Goal: Task Accomplishment & Management: Use online tool/utility

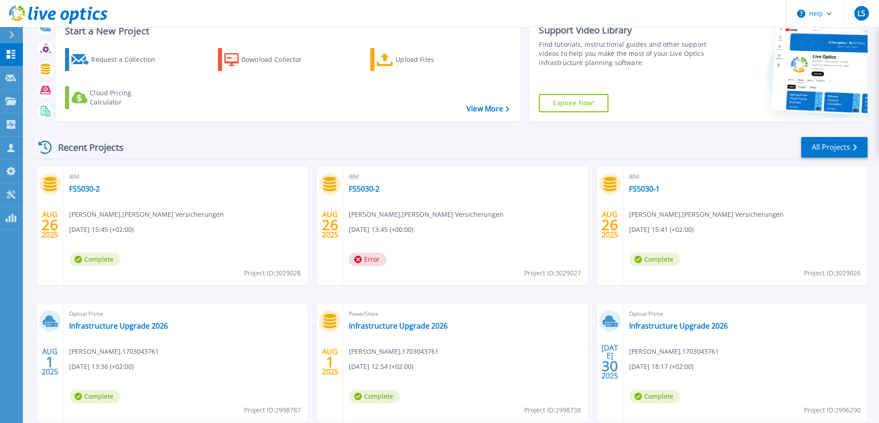
scroll to position [85, 0]
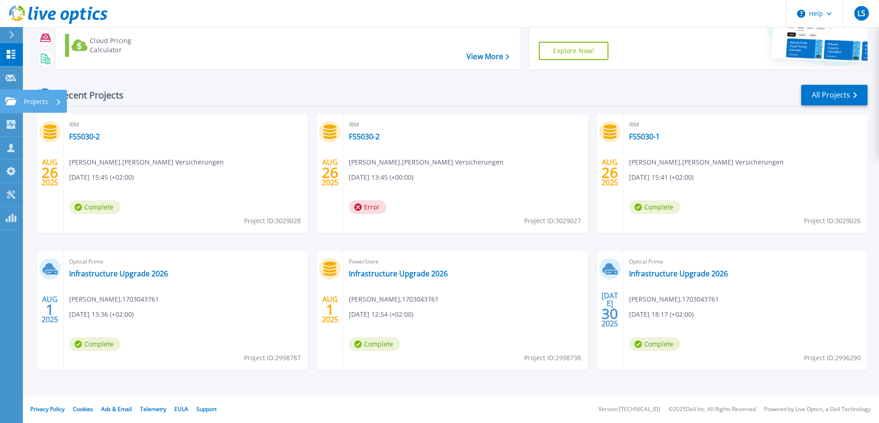
click at [11, 102] on icon at bounding box center [10, 101] width 11 height 8
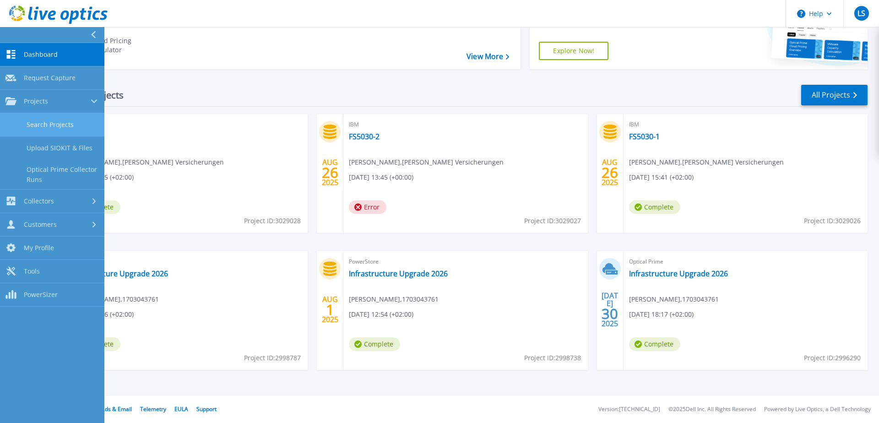
click at [46, 124] on link "Search Projects" at bounding box center [52, 124] width 104 height 23
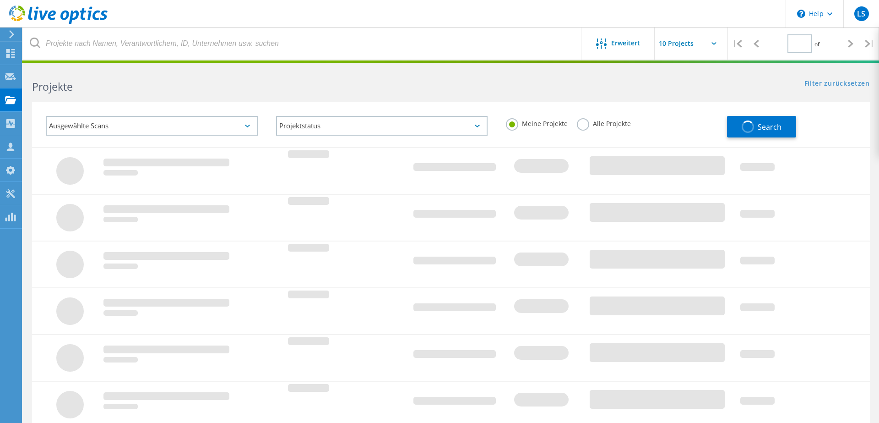
type input "1"
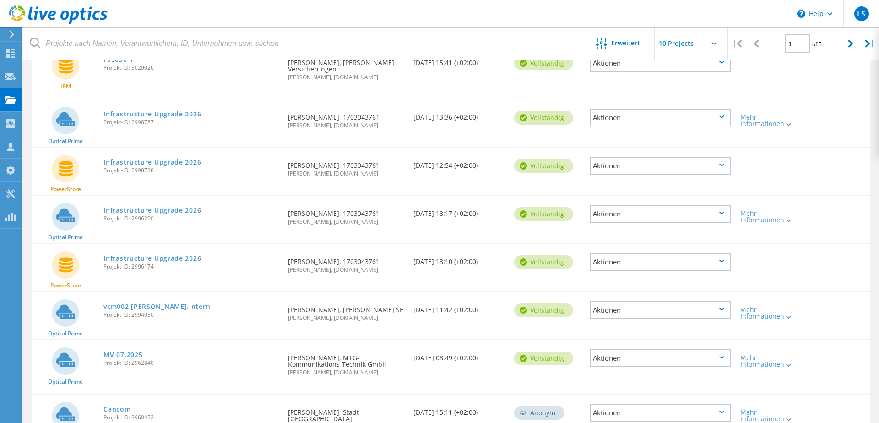
scroll to position [287, 0]
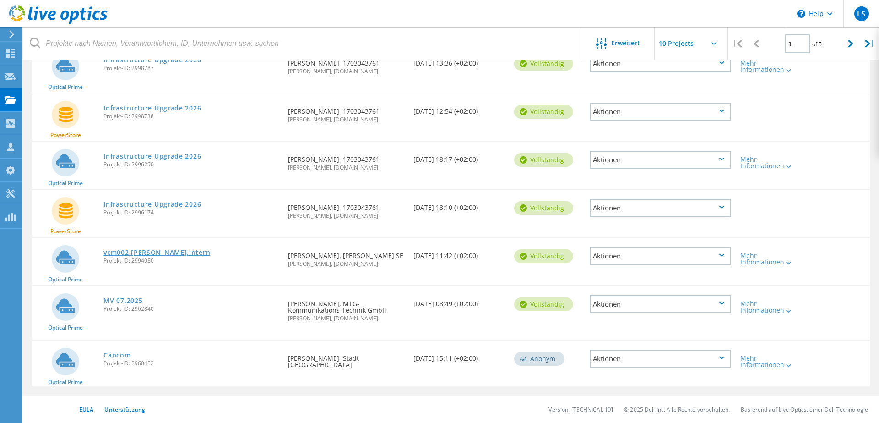
click at [126, 253] on link "vcm002.[PERSON_NAME].intern" at bounding box center [156, 252] width 107 height 6
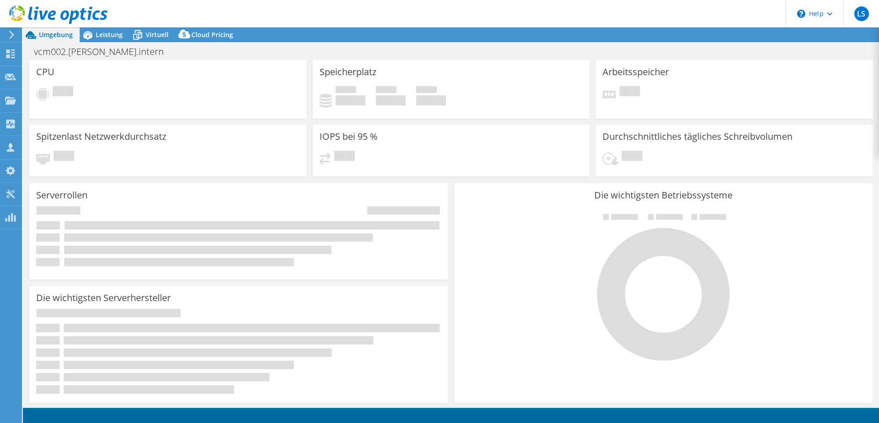
select select "USD"
select select "EUFrankfurt"
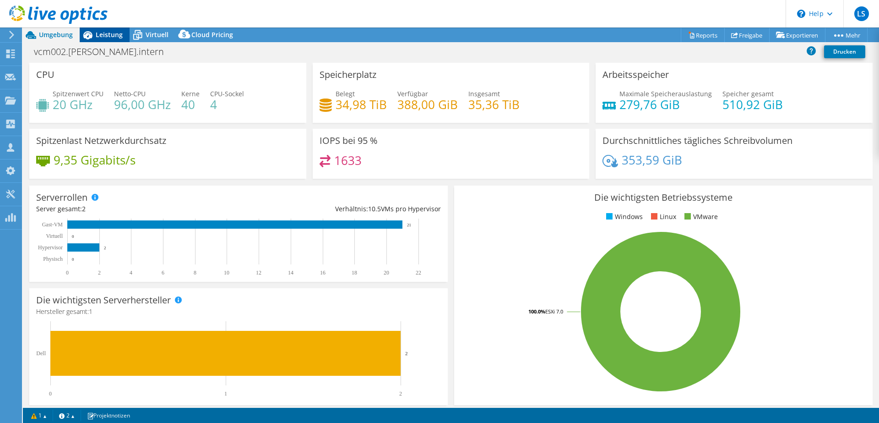
click at [102, 37] on span "Leistung" at bounding box center [109, 34] width 27 height 9
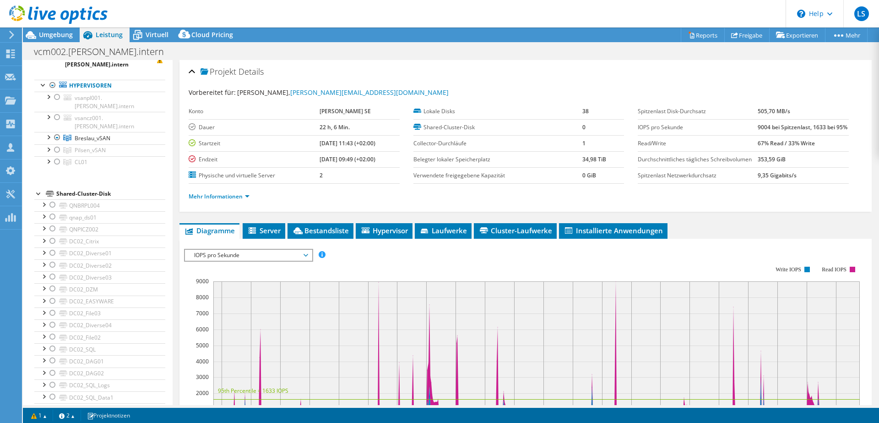
scroll to position [40, 0]
click at [56, 135] on div at bounding box center [57, 140] width 9 height 11
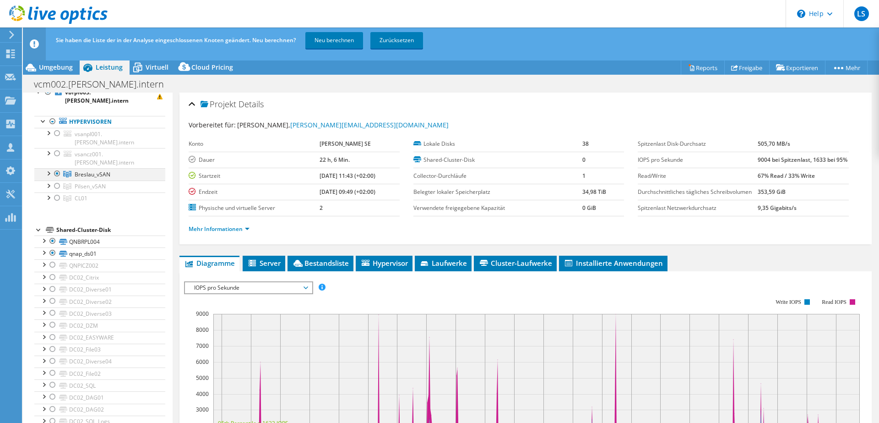
click at [57, 168] on div at bounding box center [57, 173] width 9 height 11
click at [52, 235] on div at bounding box center [52, 240] width 9 height 11
click at [52, 247] on div at bounding box center [52, 252] width 9 height 11
click at [50, 259] on div at bounding box center [52, 264] width 9 height 11
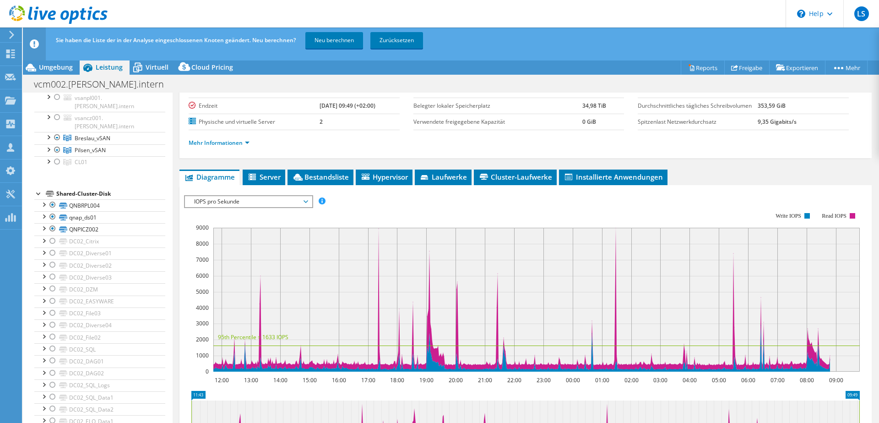
scroll to position [96, 0]
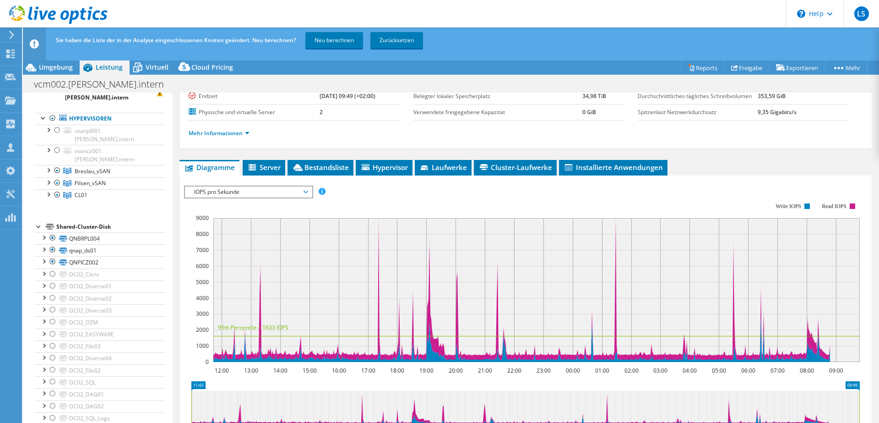
scroll to position [0, 0]
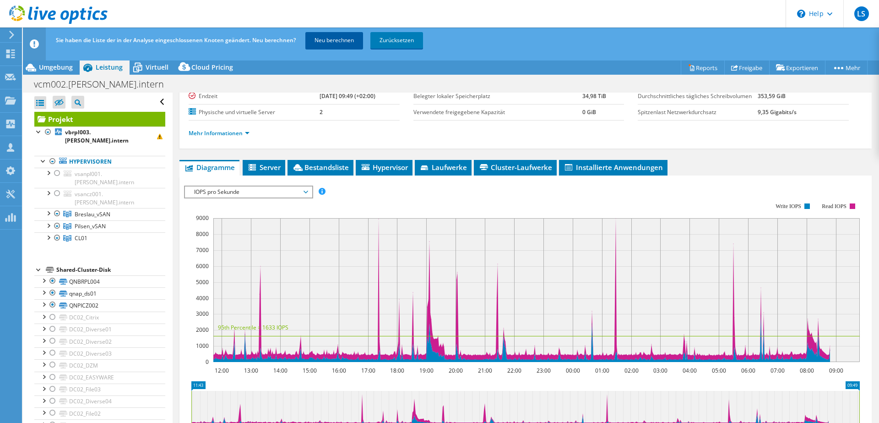
click at [341, 41] on link "Neu berechnen" at bounding box center [334, 40] width 58 height 16
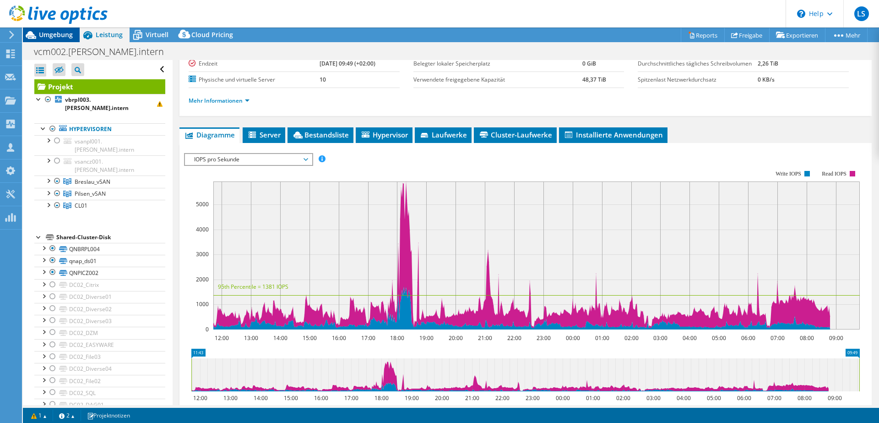
click at [36, 33] on icon at bounding box center [31, 35] width 16 height 16
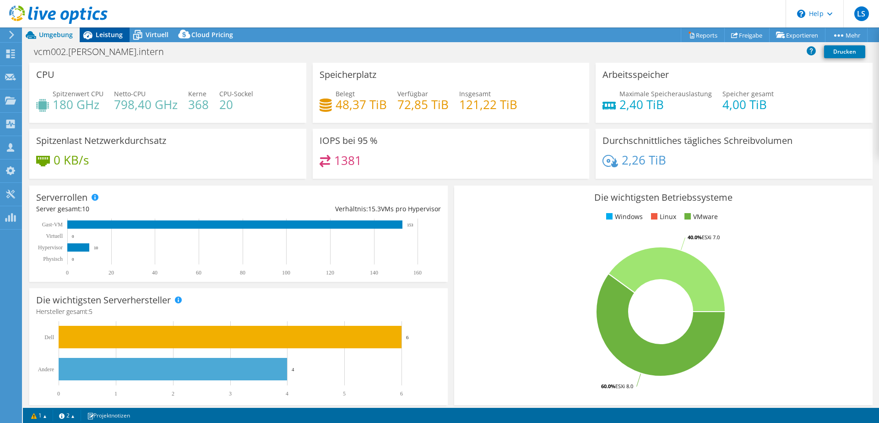
click at [114, 34] on span "Leistung" at bounding box center [109, 34] width 27 height 9
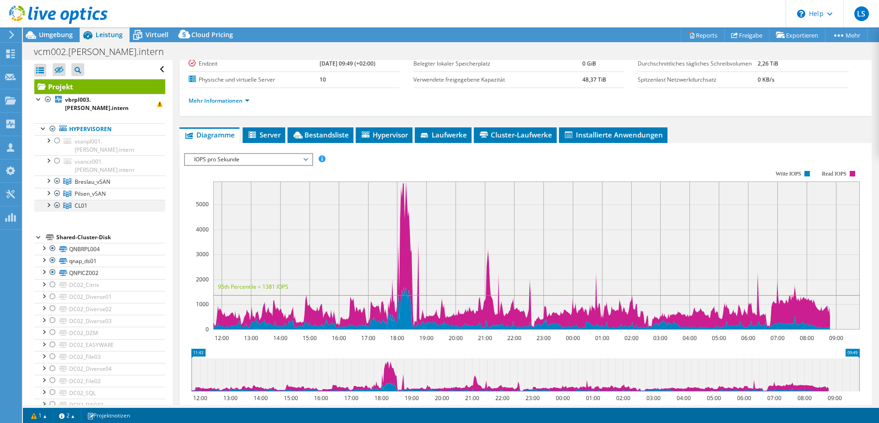
click at [57, 200] on div at bounding box center [57, 205] width 9 height 11
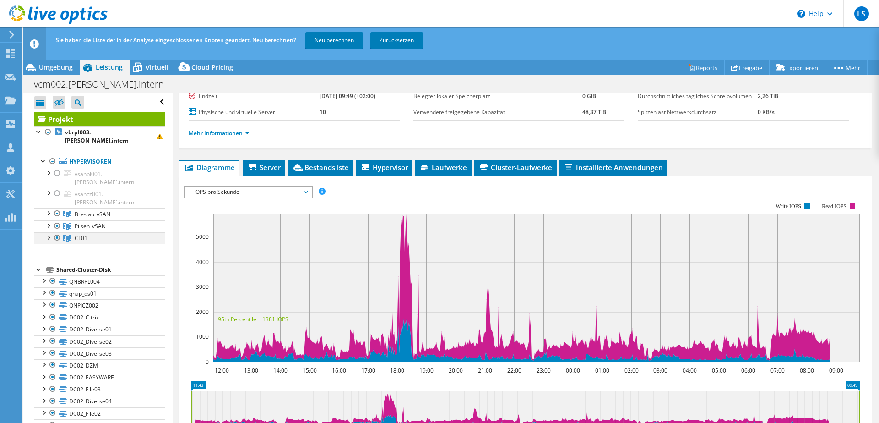
click at [57, 232] on div at bounding box center [57, 237] width 9 height 11
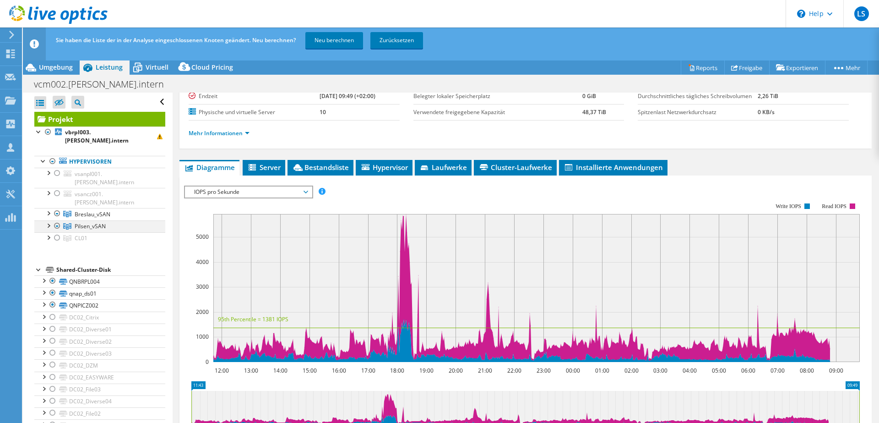
click at [58, 220] on div at bounding box center [57, 225] width 9 height 11
click at [56, 208] on div at bounding box center [57, 213] width 9 height 11
click at [57, 208] on div at bounding box center [57, 213] width 9 height 11
